Goal: Information Seeking & Learning: Learn about a topic

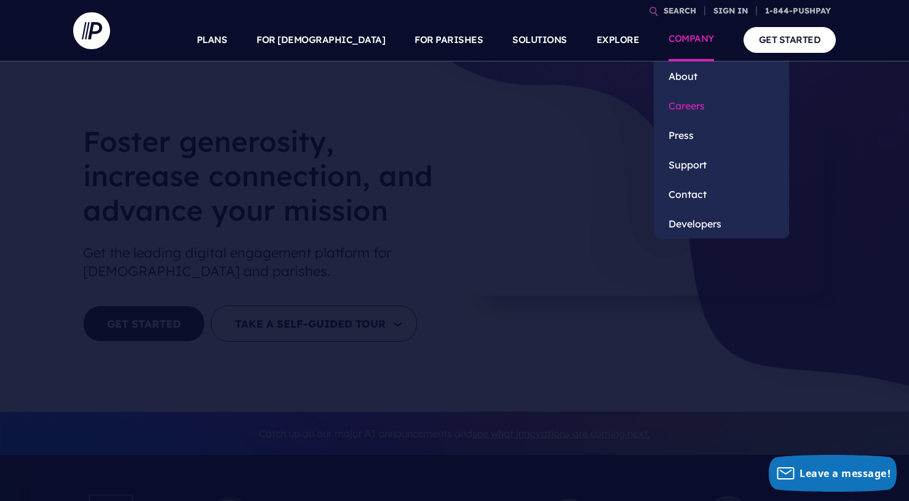
click at [706, 105] on link "Careers" at bounding box center [721, 106] width 135 height 30
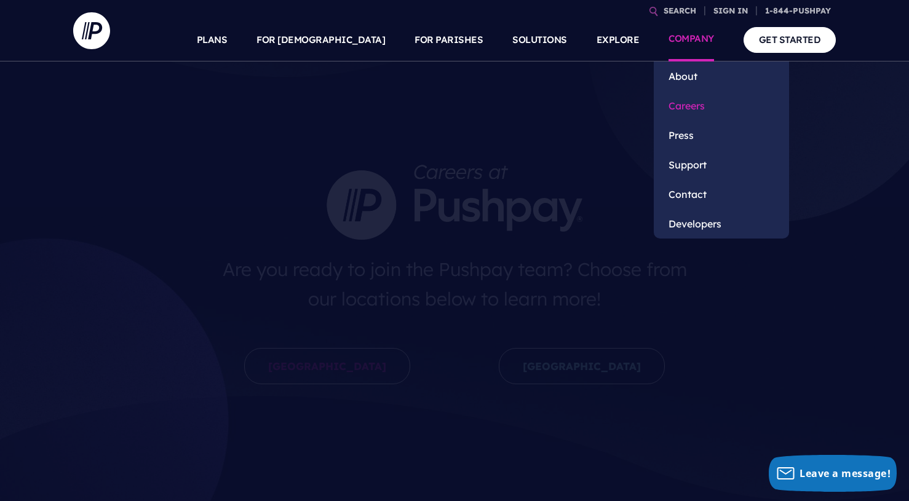
click at [707, 105] on link "Careers" at bounding box center [721, 106] width 135 height 30
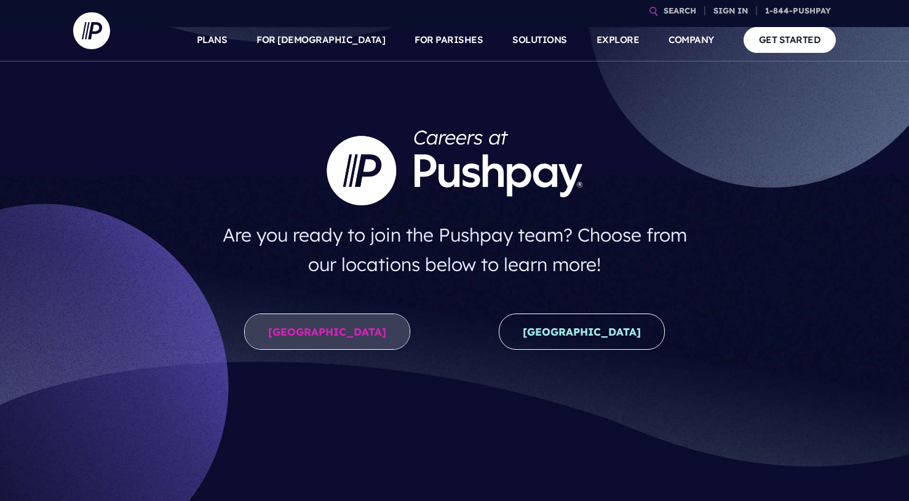
scroll to position [61, 0]
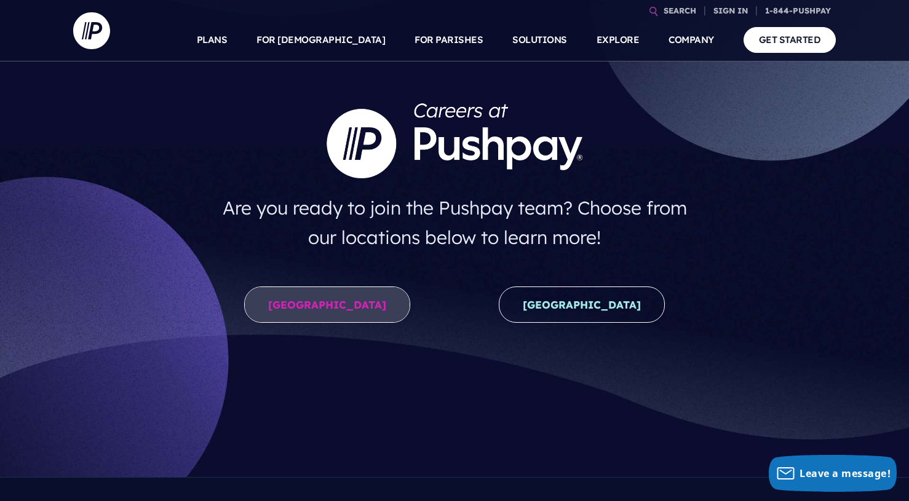
click at [309, 322] on link "United States" at bounding box center [327, 305] width 166 height 36
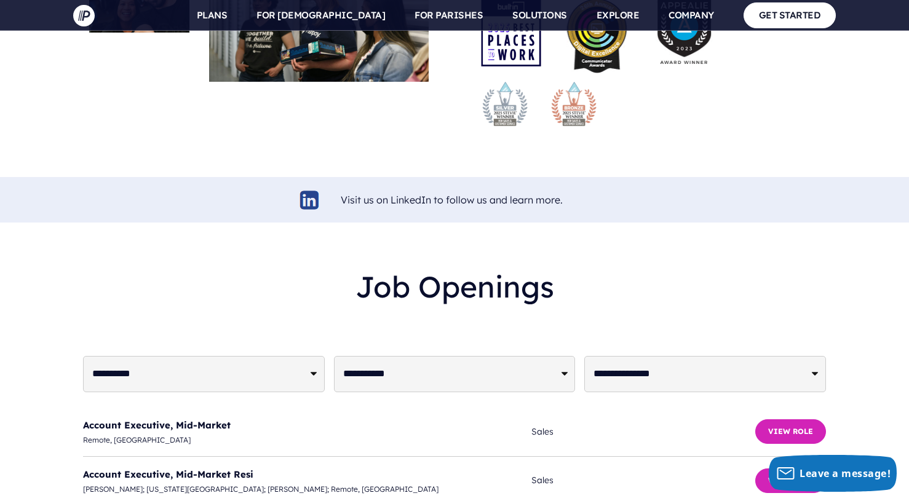
scroll to position [3012, 0]
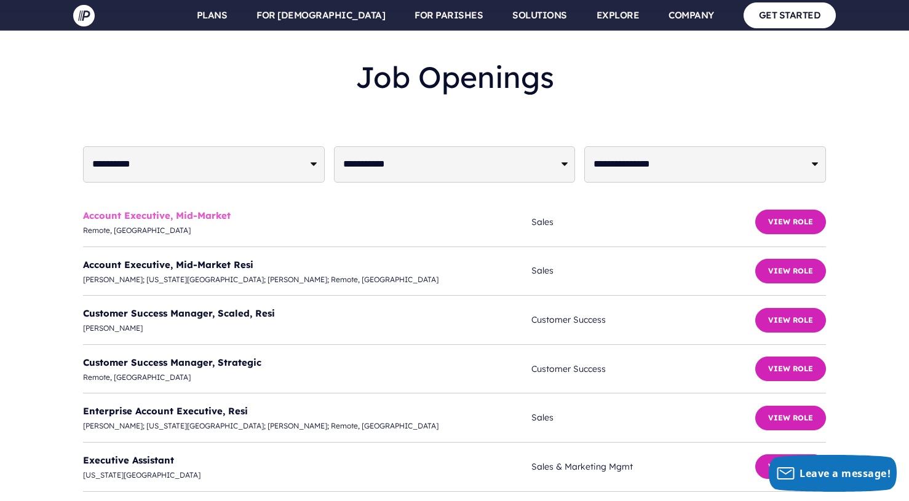
click at [199, 210] on link "Account Executive, Mid-Market" at bounding box center [157, 216] width 148 height 12
click at [180, 259] on link "Account Executive, Mid-Market Resi" at bounding box center [168, 265] width 170 height 12
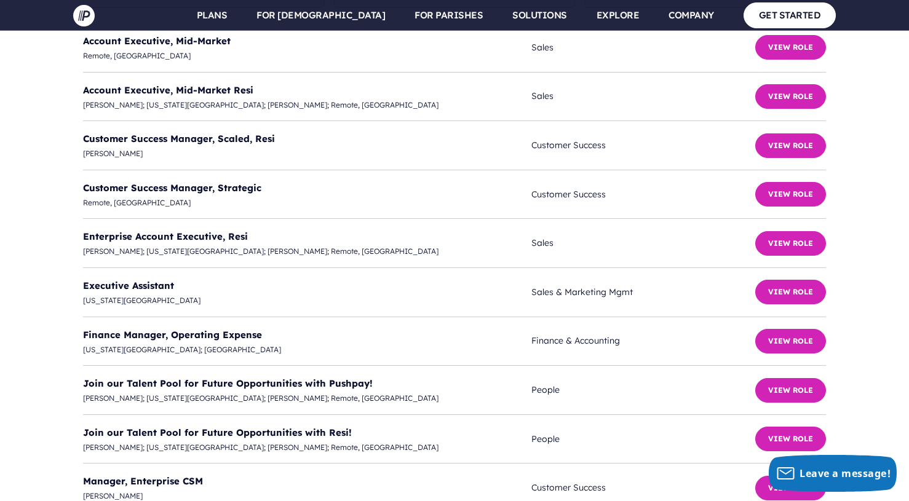
scroll to position [3196, 0]
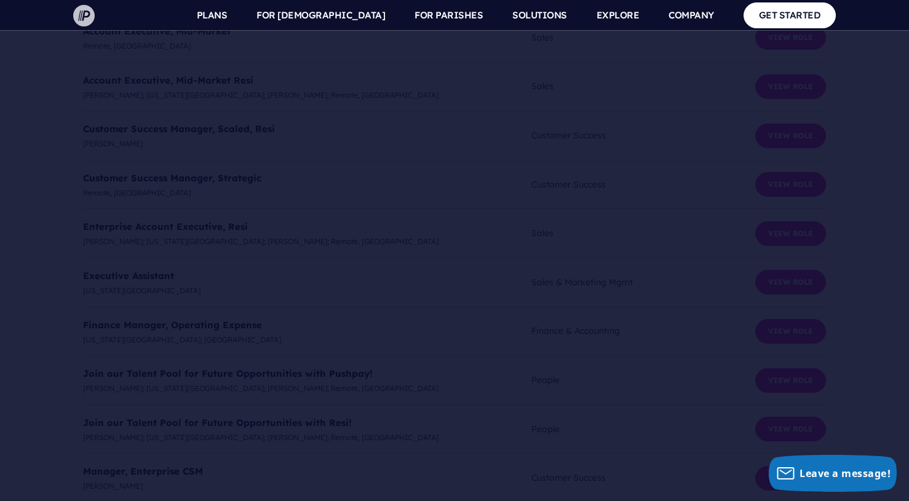
click at [85, 7] on img at bounding box center [84, 16] width 22 height 22
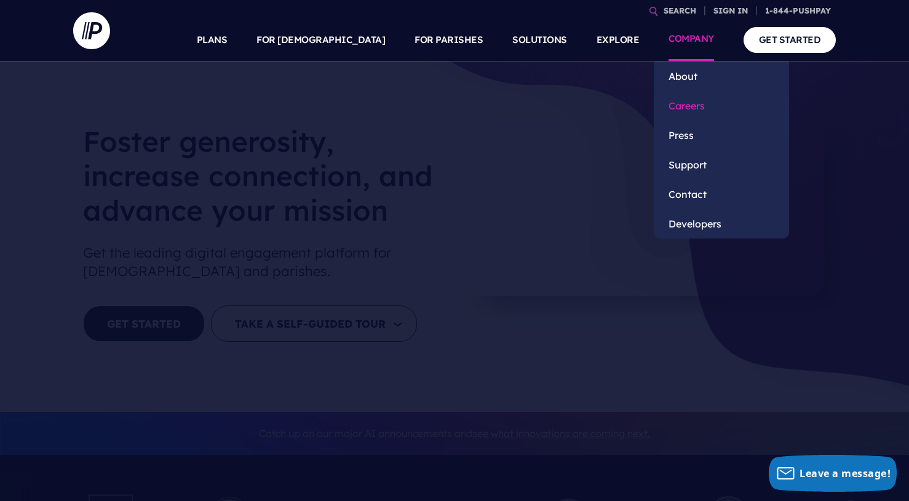
click at [689, 111] on link "Careers" at bounding box center [721, 106] width 135 height 30
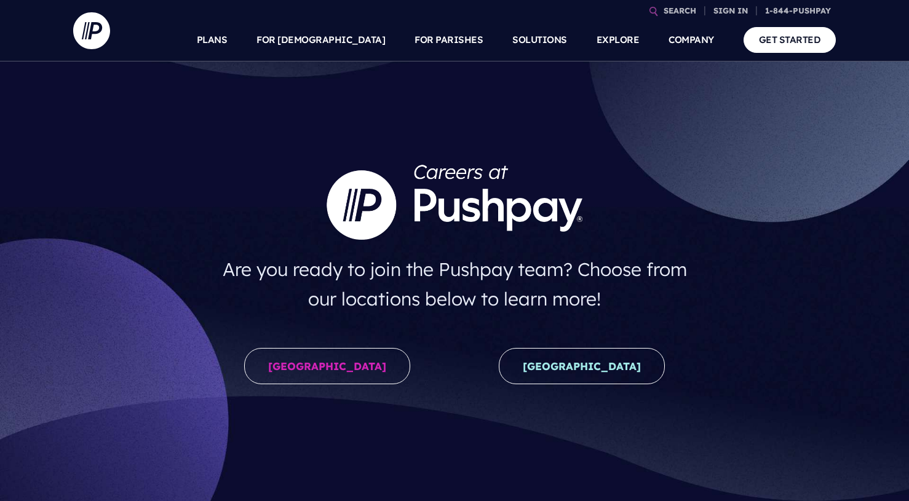
scroll to position [246, 0]
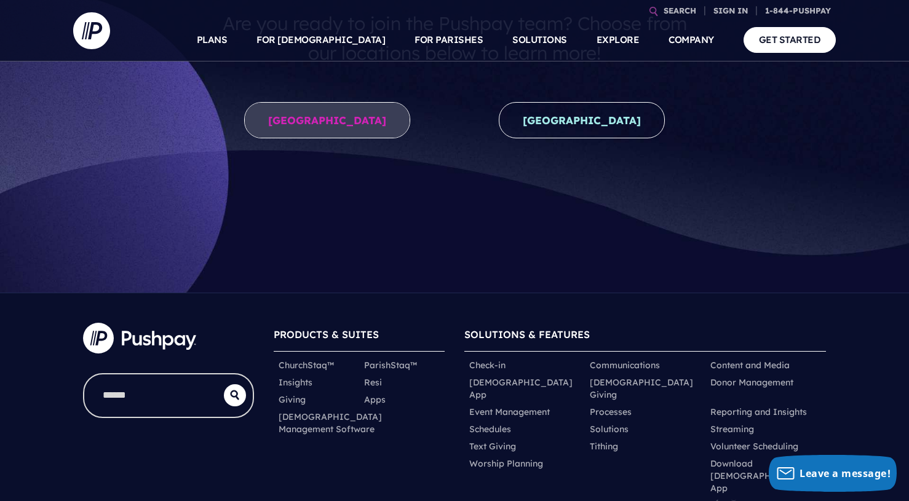
click at [330, 136] on link "[GEOGRAPHIC_DATA]" at bounding box center [327, 120] width 166 height 36
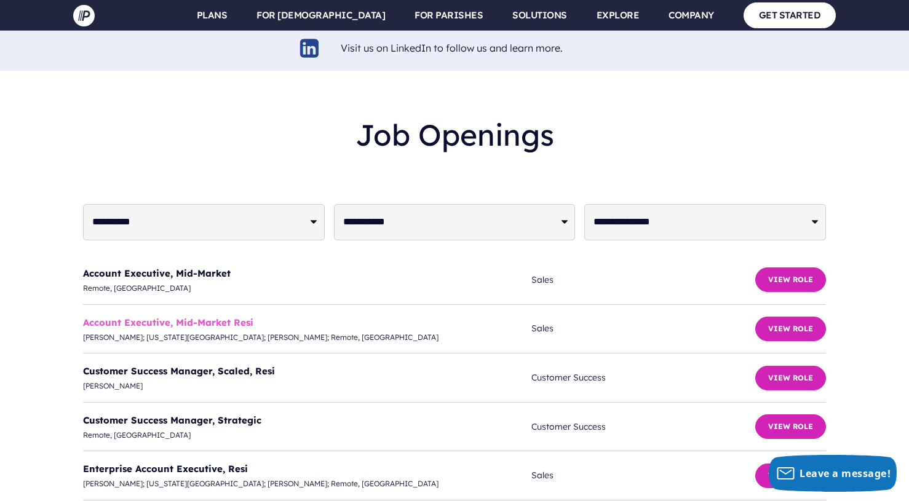
scroll to position [3012, 0]
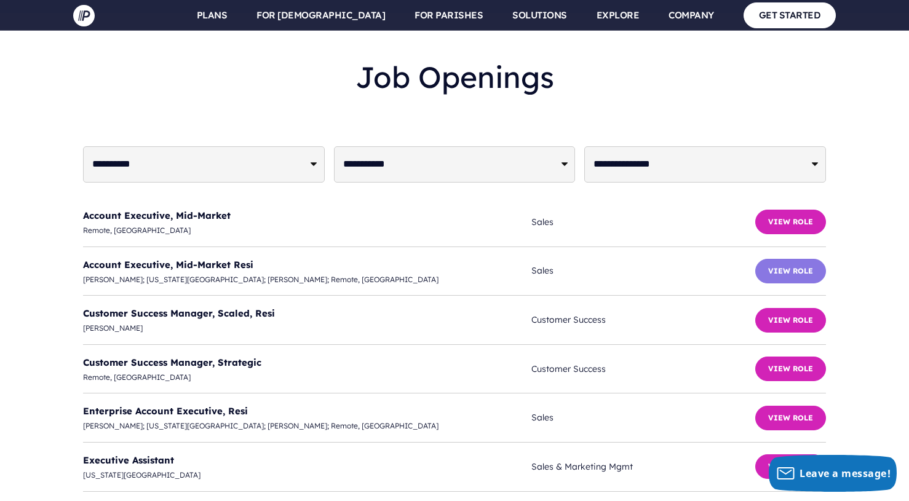
click at [793, 259] on button "View Role" at bounding box center [790, 271] width 71 height 25
